Goal: Book appointment/travel/reservation

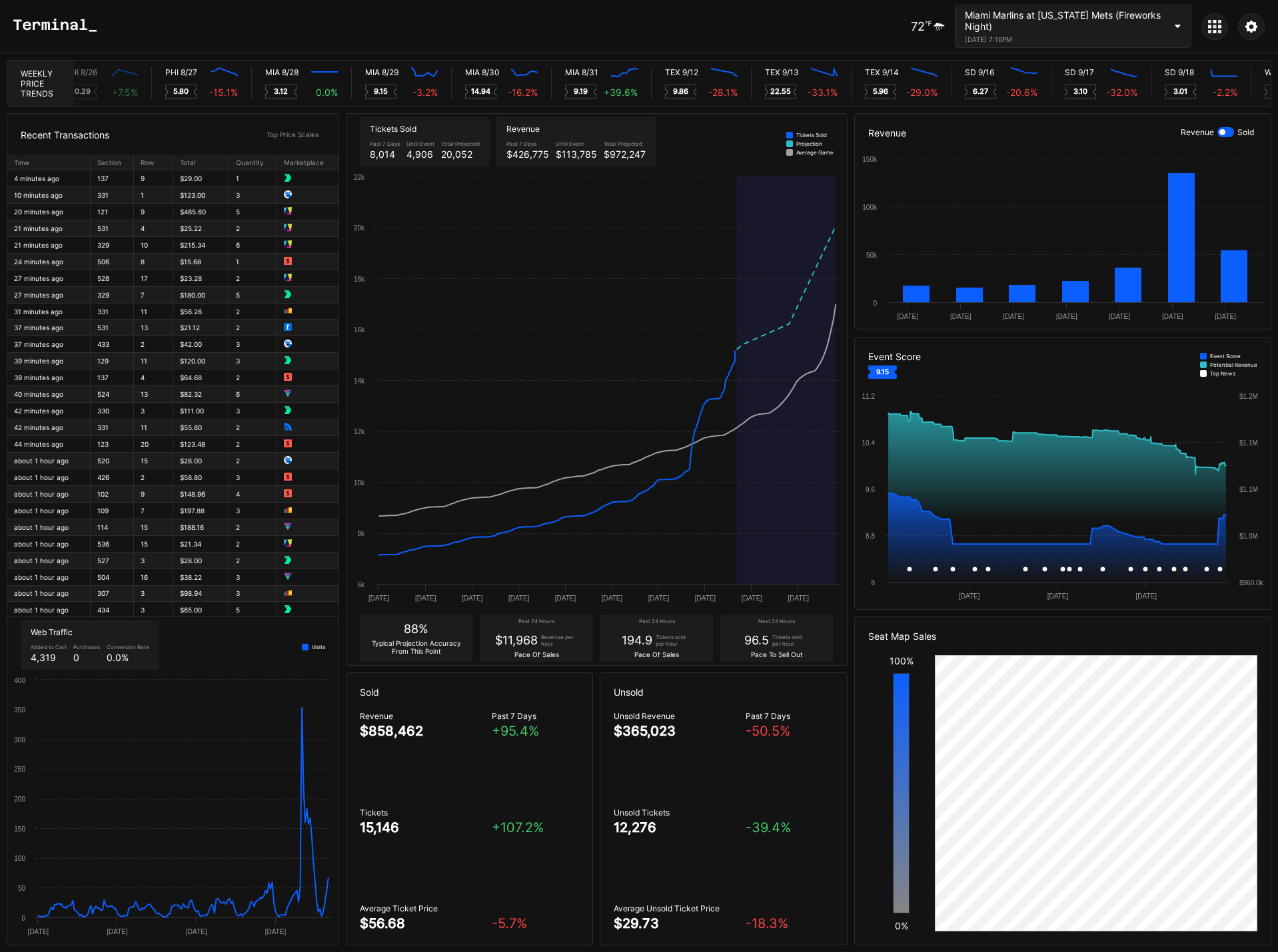
click at [1131, 20] on div "Miami Marlins at [US_STATE] Mets (Fireworks Night)" at bounding box center [1064, 21] width 200 height 22
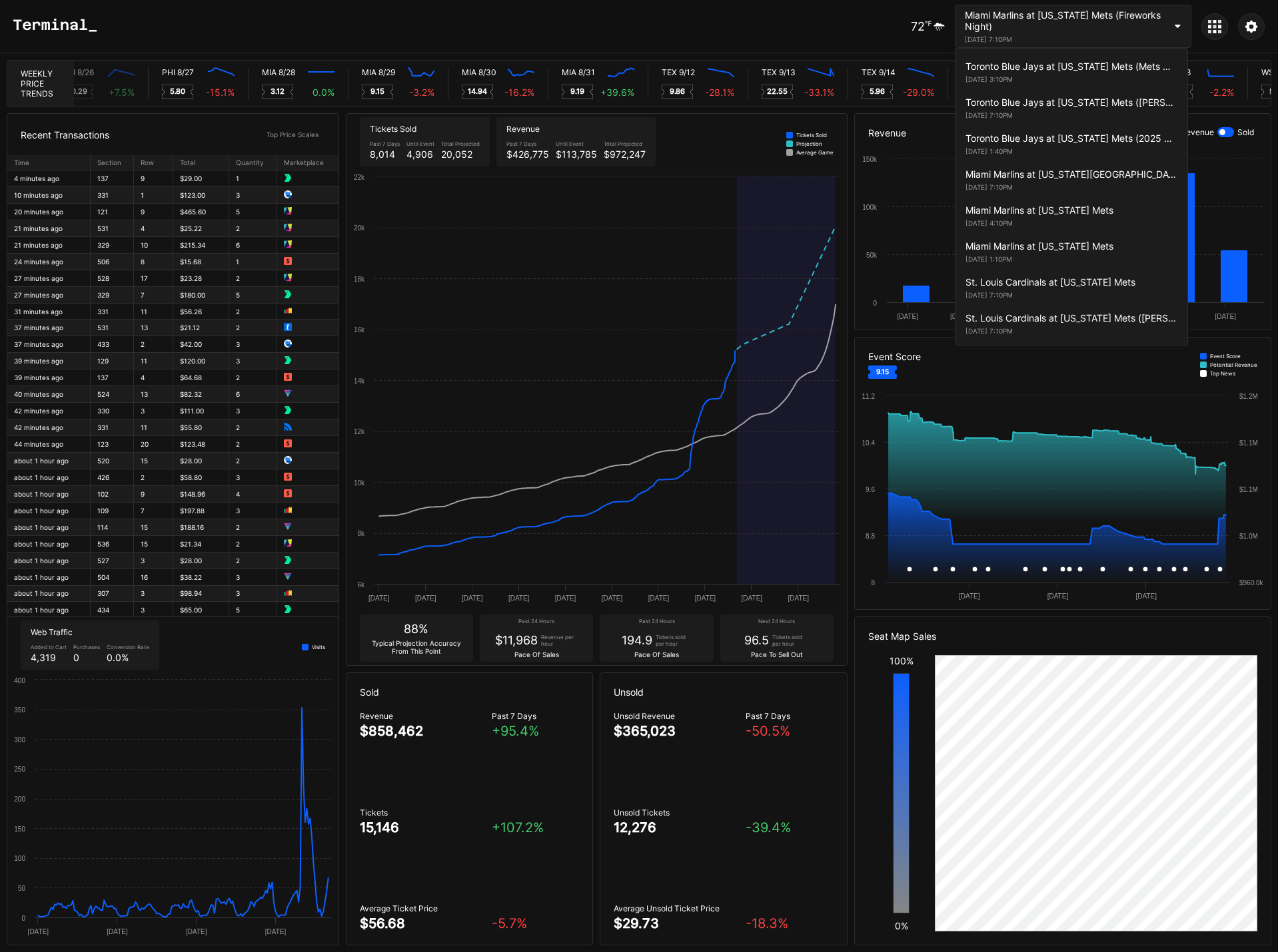
scroll to position [2446, 0]
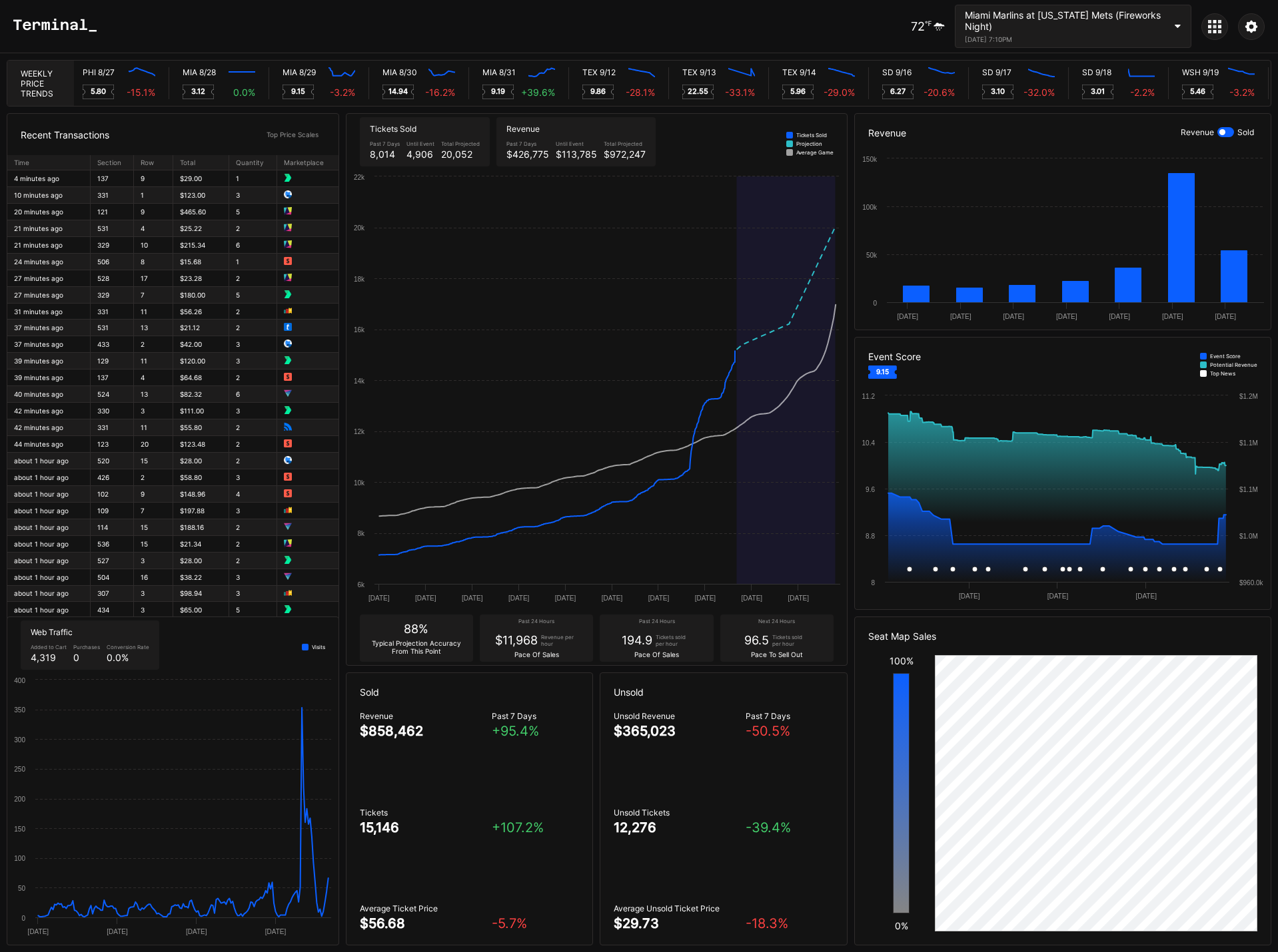
click at [870, 838] on div "100% 0%" at bounding box center [901, 793] width 66 height 276
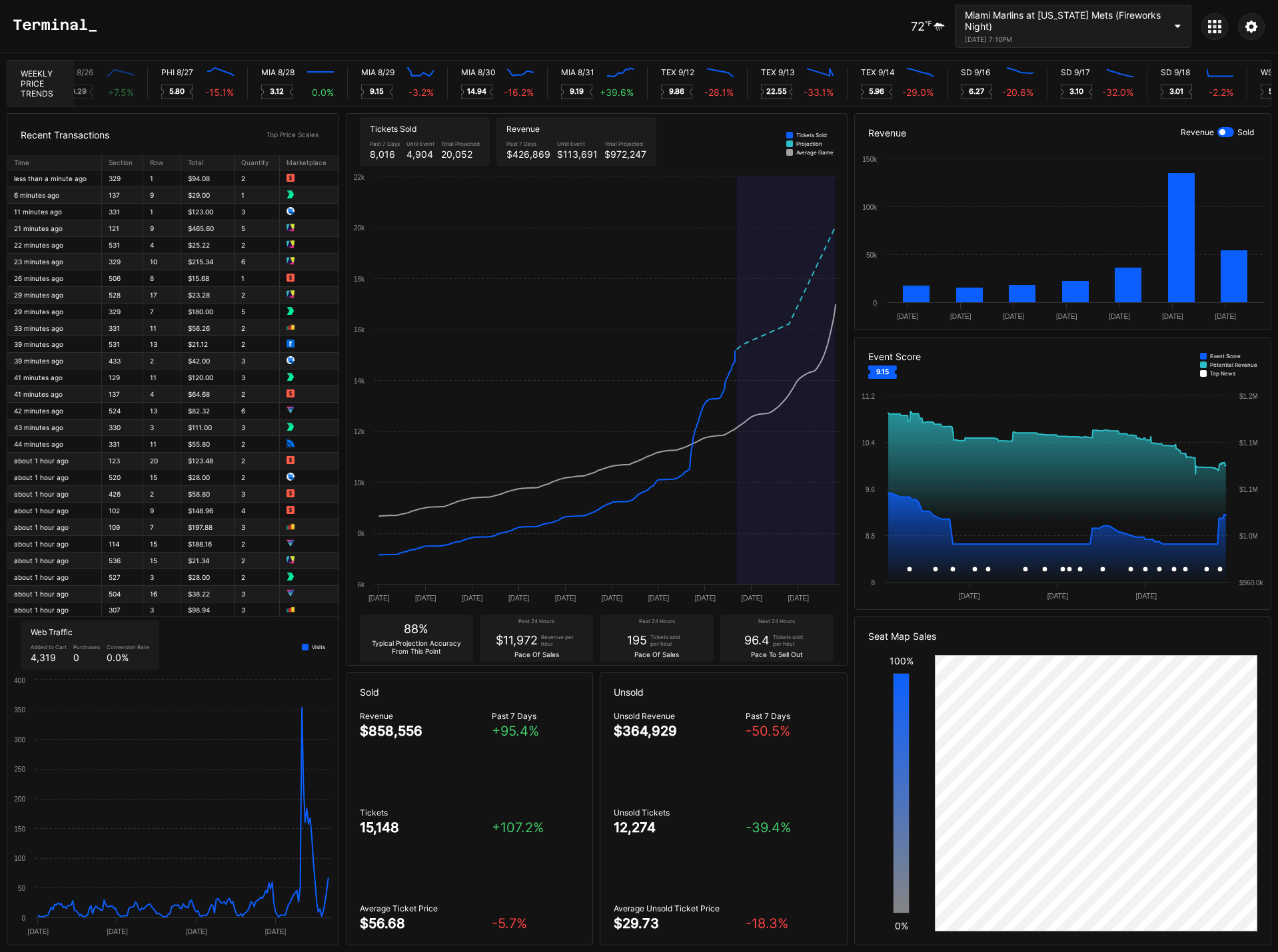
scroll to position [0, 6524]
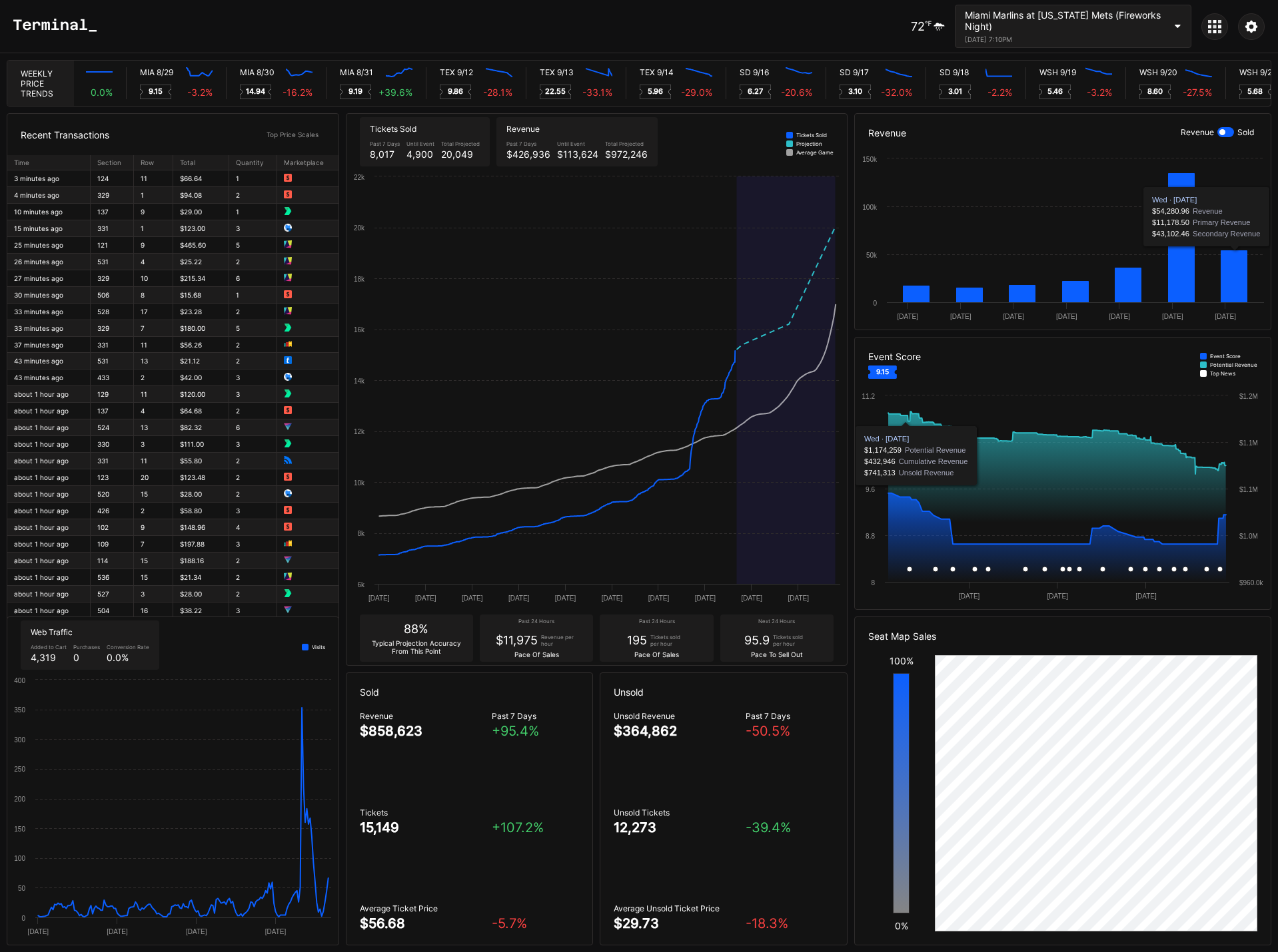
click at [850, 593] on div "Recent Transactions Top Price Scales Time Section Row Total Quantity Marketplac…" at bounding box center [639, 529] width 1278 height 846
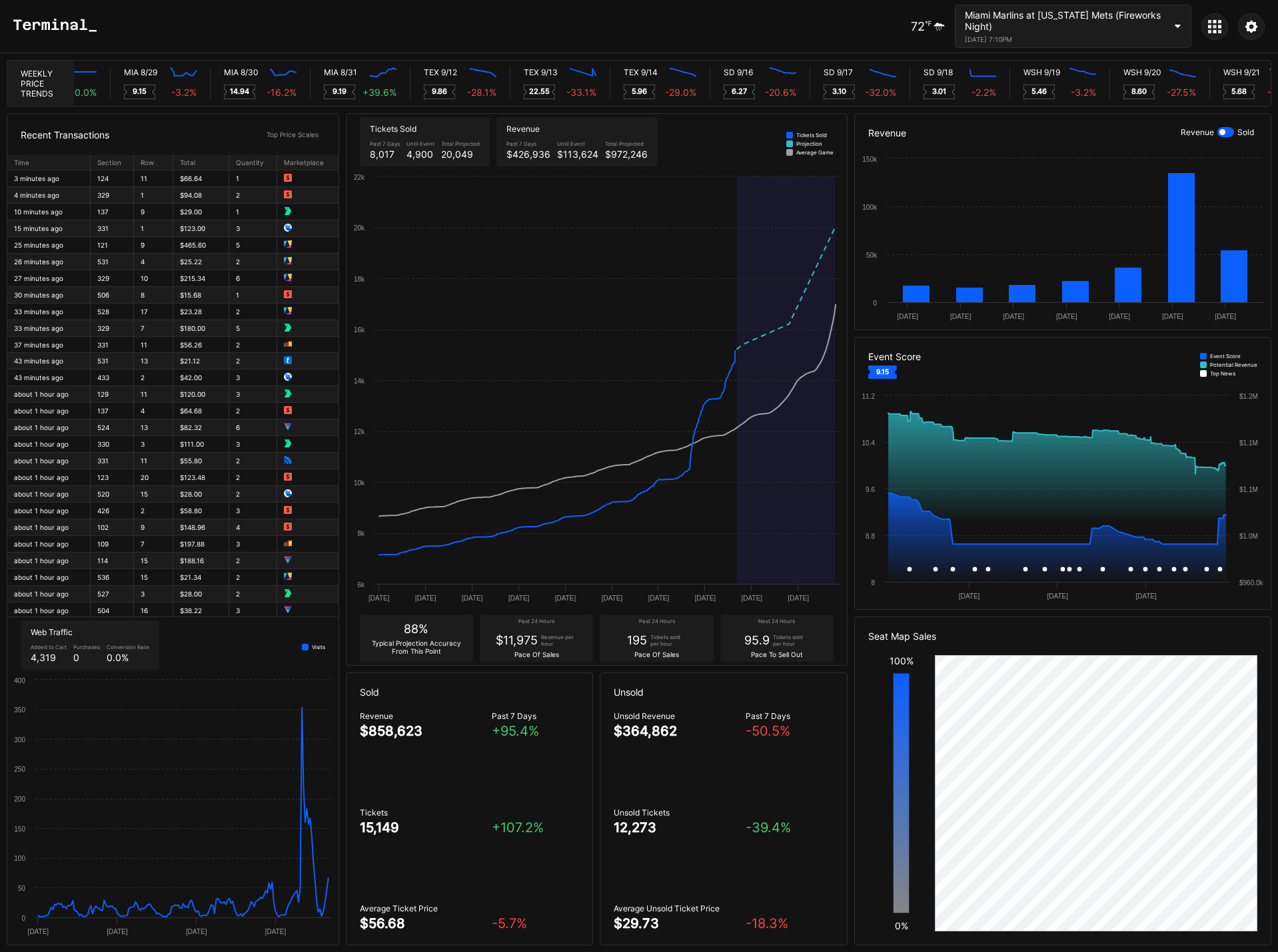
click at [818, 21] on div "72 ℉ Miami Marlins at [US_STATE] Mets (Fireworks Night) [DATE] 7:10PM" at bounding box center [639, 26] width 1278 height 53
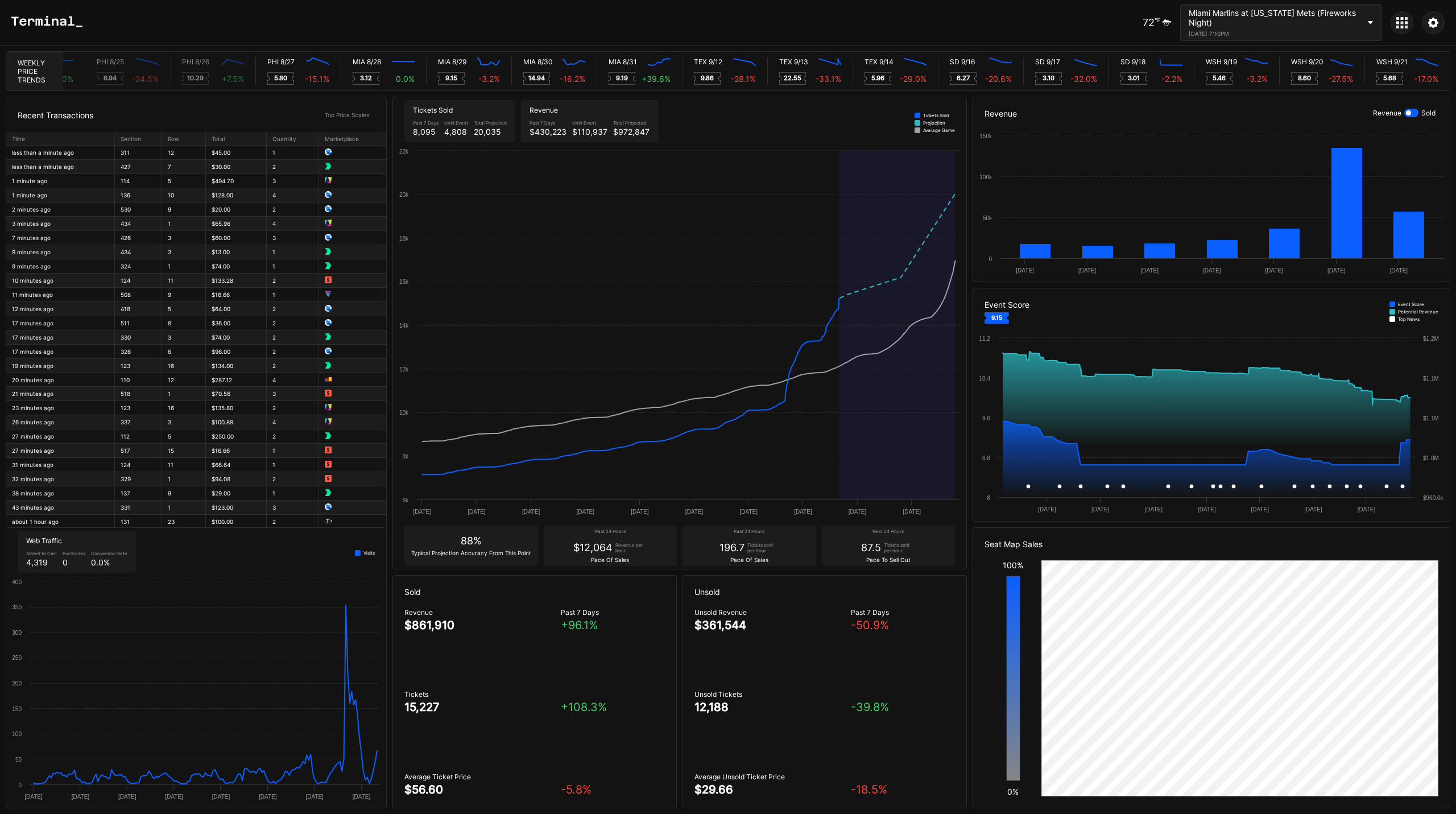
scroll to position [0, 5439]
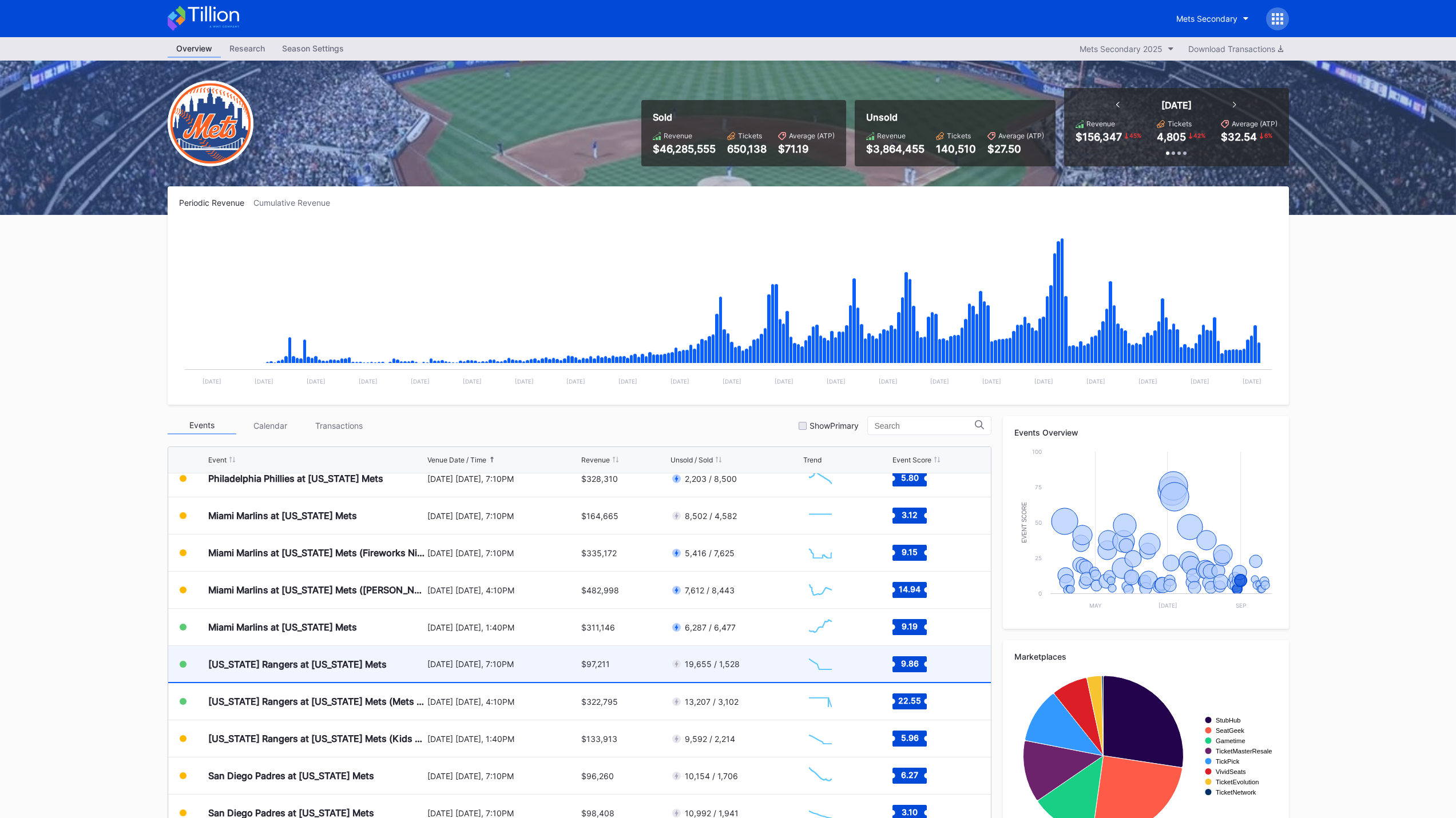
scroll to position [2466, 0]
